Goal: Entertainment & Leisure: Consume media (video, audio)

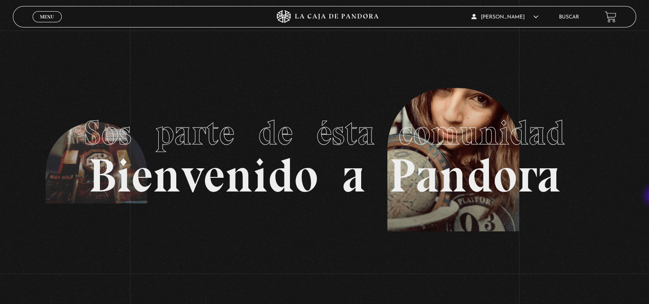
click at [576, 17] on link "Buscar" at bounding box center [569, 17] width 20 height 5
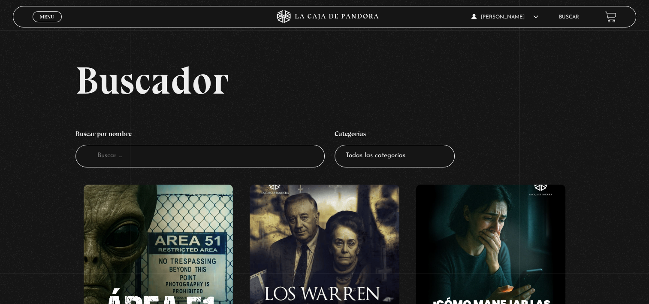
click at [43, 15] on span "Menu" at bounding box center [47, 16] width 14 height 5
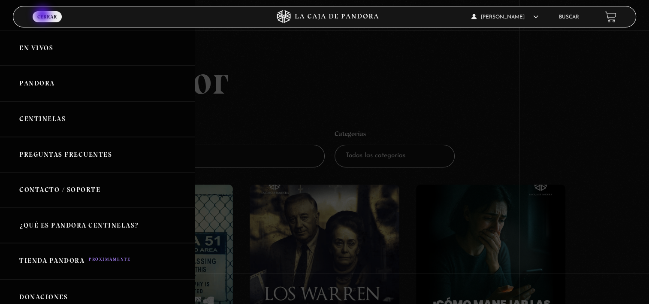
click at [62, 118] on link "Centinelas" at bounding box center [97, 119] width 195 height 36
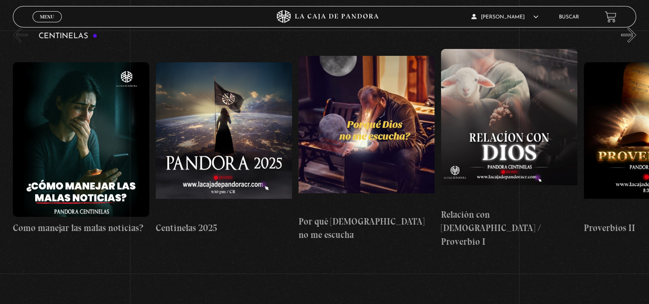
scroll to position [112, 0]
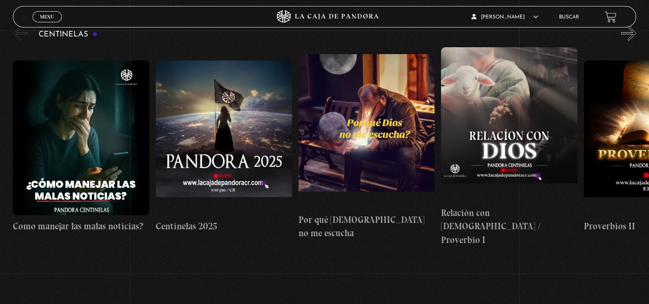
click at [88, 142] on figure at bounding box center [81, 137] width 136 height 154
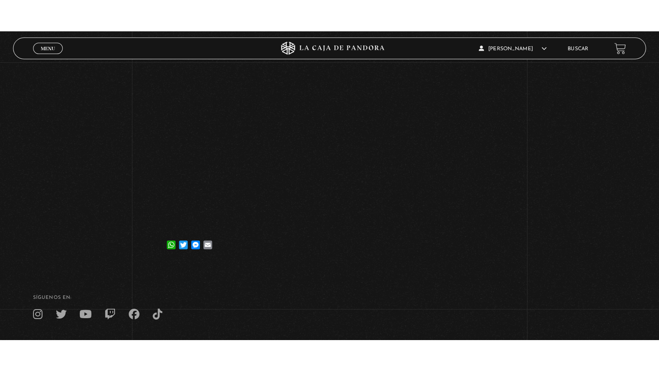
scroll to position [157, 0]
